Goal: Find specific page/section: Find specific page/section

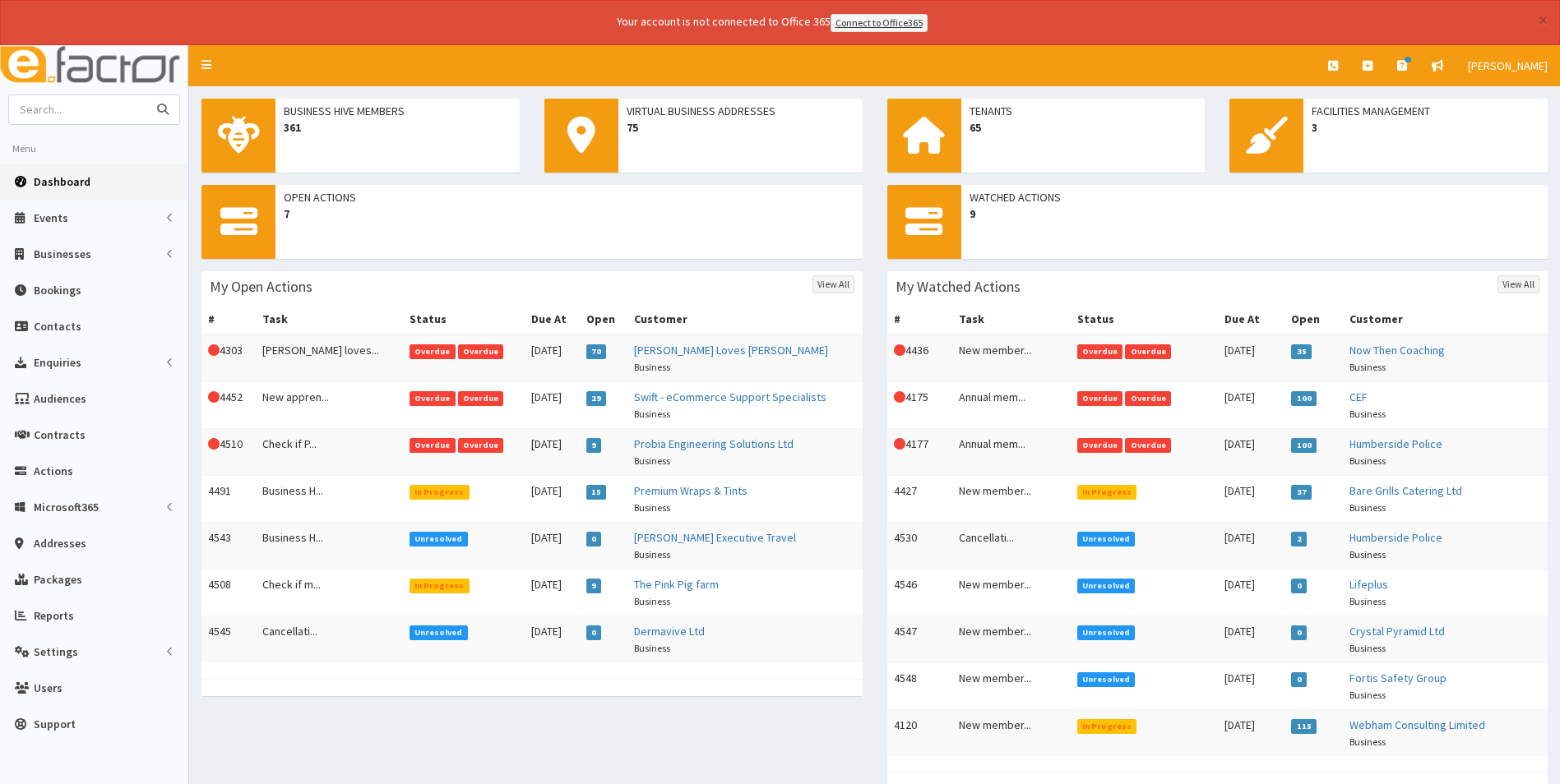
click at [90, 105] on input "text" at bounding box center [78, 109] width 138 height 29
type input "aggie"
click at [146, 95] on button "submit" at bounding box center [162, 109] width 33 height 29
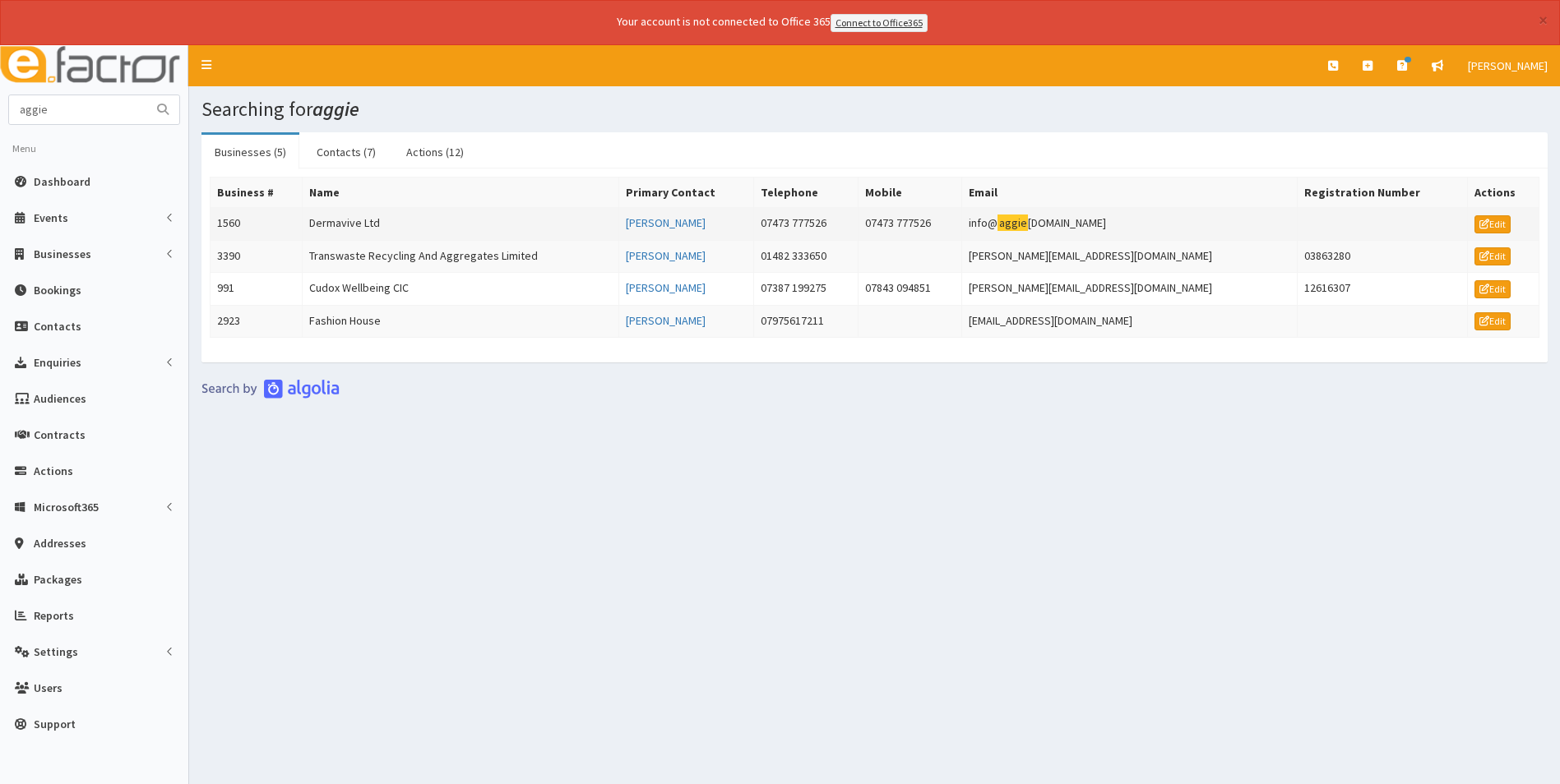
click at [362, 224] on td "Dermavive Ltd" at bounding box center [461, 223] width 317 height 33
